Goal: Task Accomplishment & Management: Manage account settings

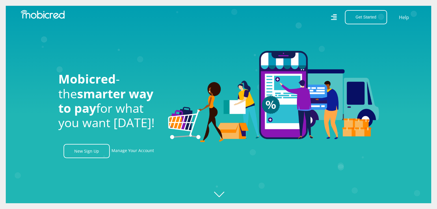
scroll to position [0, 1316]
click at [217, 192] on icon "Created with Raphaël 2.3.0" at bounding box center [224, 104] width 437 height 209
click at [222, 194] on icon "Created with Raphaël 2.3.0" at bounding box center [224, 104] width 437 height 209
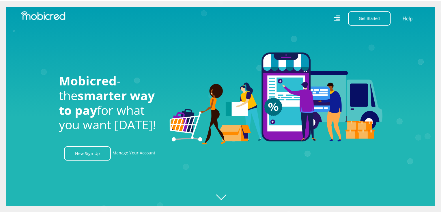
scroll to position [0, 987]
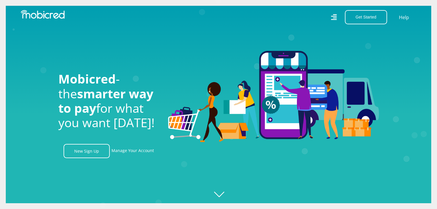
click at [332, 16] on icon at bounding box center [333, 17] width 6 height 9
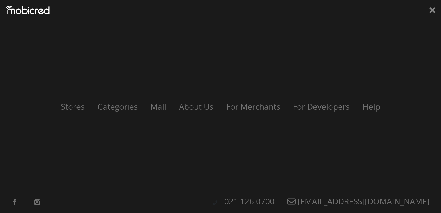
scroll to position [0, 0]
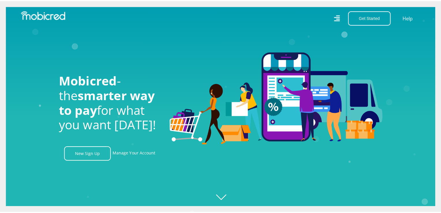
scroll to position [0, 411]
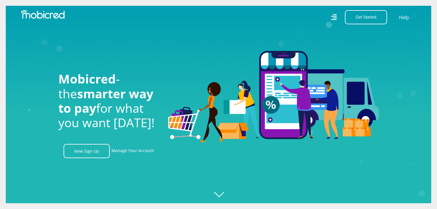
click at [333, 18] on icon at bounding box center [334, 17] width 6 height 8
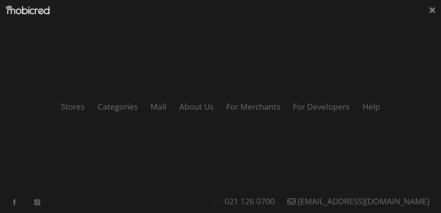
scroll to position [0, 1069]
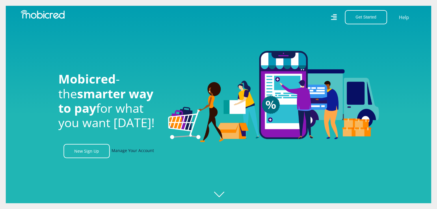
click at [125, 153] on link "Manage Your Account" at bounding box center [132, 151] width 42 height 14
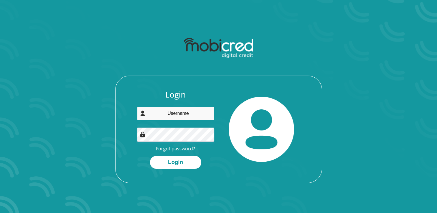
click at [172, 117] on input "email" at bounding box center [175, 113] width 77 height 14
type input "[PERSON_NAME][EMAIL_ADDRESS][PERSON_NAME][DOMAIN_NAME]"
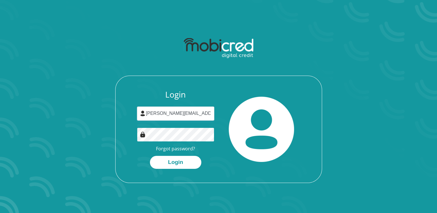
click at [150, 156] on button "Login" at bounding box center [175, 162] width 51 height 13
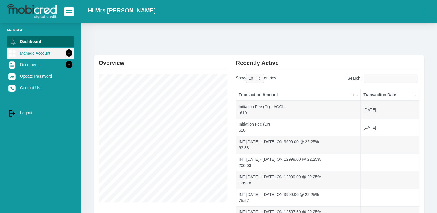
click at [64, 53] on icon at bounding box center [69, 53] width 10 height 10
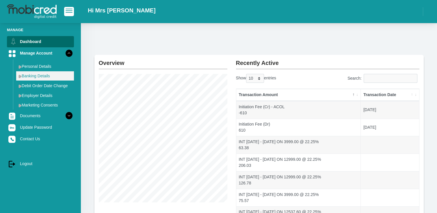
click at [34, 77] on link "Banking Details" at bounding box center [45, 75] width 58 height 9
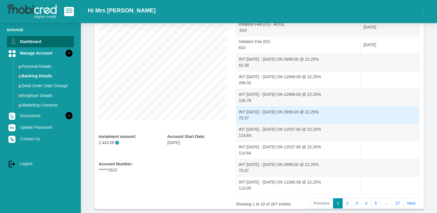
scroll to position [87, 0]
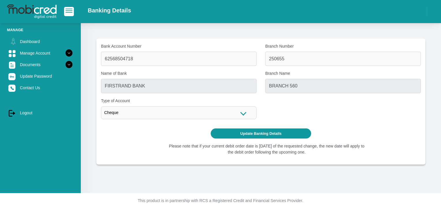
click at [245, 116] on div "Cheque" at bounding box center [179, 112] width 156 height 13
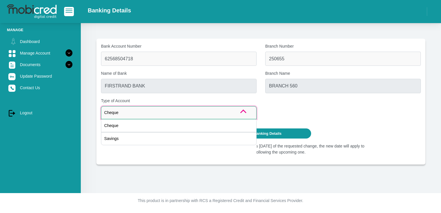
click at [245, 116] on div "Cheque" at bounding box center [179, 112] width 156 height 13
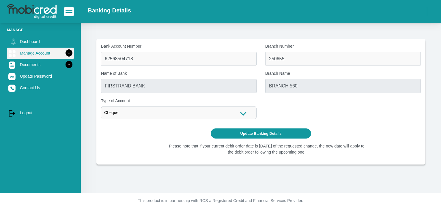
click at [65, 52] on icon at bounding box center [69, 53] width 10 height 10
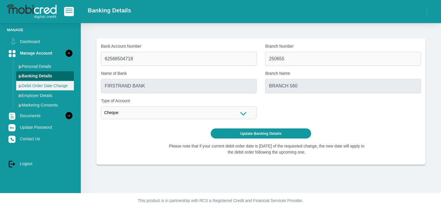
click at [58, 84] on link "Debit Order Date Change" at bounding box center [45, 85] width 58 height 9
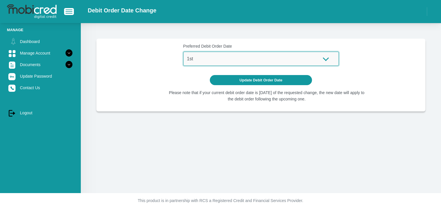
click at [327, 59] on select "1st 2nd 3rd 4th 5th 7th 18th 19th 20th 21st 22nd 23rd 24th 25th 26th 27th 28th …" at bounding box center [261, 59] width 156 height 14
select select "27"
click at [183, 52] on select "1st 2nd 3rd 4th 5th 7th 18th 19th 20th 21st 22nd 23rd 24th 25th 26th 27th 28th …" at bounding box center [261, 59] width 156 height 14
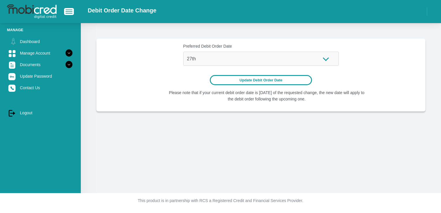
click at [256, 81] on button "Update Debit Order Date" at bounding box center [261, 80] width 102 height 10
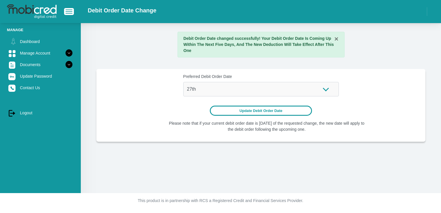
click at [259, 109] on button "Update Debit Order Date" at bounding box center [261, 111] width 102 height 10
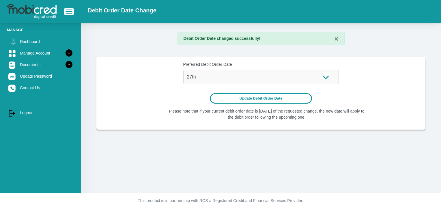
click at [244, 97] on button "Update Debit Order Date" at bounding box center [261, 98] width 102 height 10
click at [255, 100] on button "Update Debit Order Date" at bounding box center [261, 98] width 102 height 10
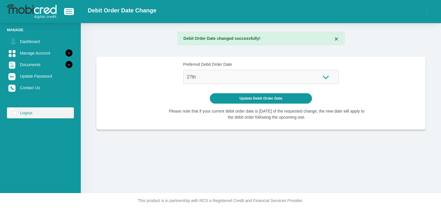
click at [15, 113] on icon at bounding box center [14, 113] width 6 height 4
